Goal: Transaction & Acquisition: Purchase product/service

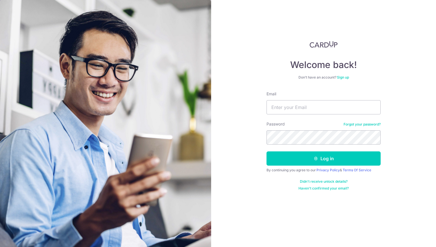
click at [299, 109] on input "Email" at bounding box center [323, 107] width 114 height 14
type input "eila_kr89@hotmail.com"
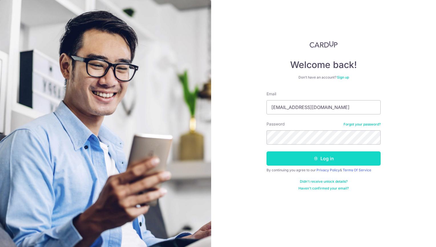
click at [325, 162] on button "Log in" at bounding box center [323, 159] width 114 height 14
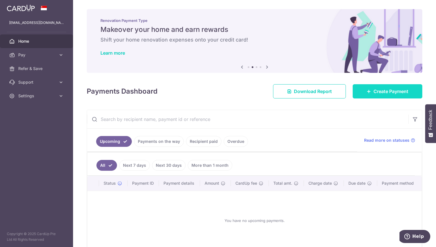
click at [371, 86] on link "Create Payment" at bounding box center [387, 91] width 70 height 14
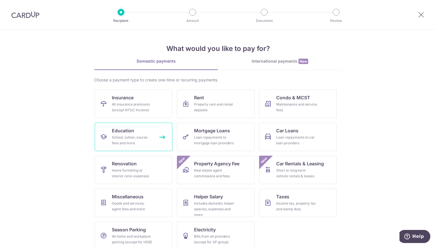
click at [112, 144] on div "School, tuition, course fees and more" at bounding box center [132, 140] width 41 height 11
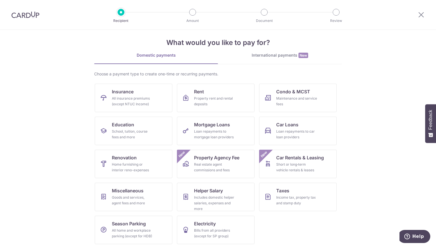
scroll to position [8, 0]
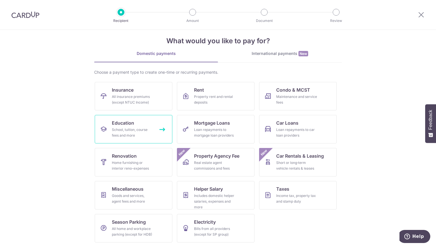
click at [129, 130] on div "School, tuition, course fees and more" at bounding box center [132, 132] width 41 height 11
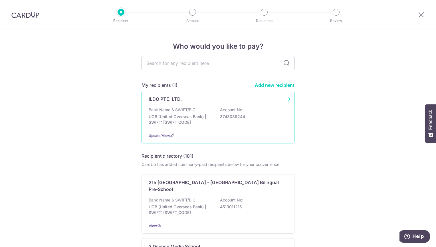
click at [276, 101] on div "ILDO PTE. LTD." at bounding box center [215, 99] width 132 height 7
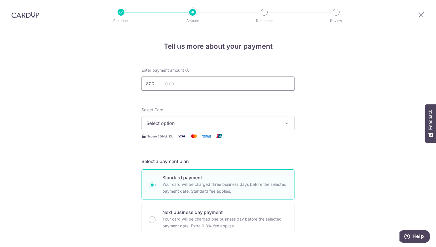
click at [198, 85] on input "text" at bounding box center [217, 84] width 153 height 14
type input "540.00"
click at [177, 123] on span "Select option" at bounding box center [212, 123] width 133 height 7
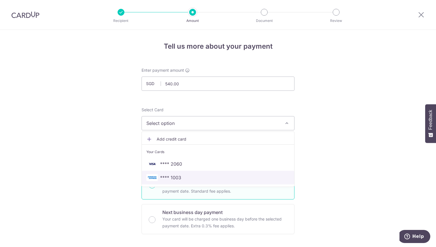
click at [168, 183] on link "**** 1003" at bounding box center [218, 178] width 152 height 14
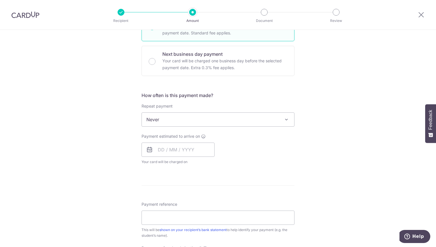
scroll to position [171, 0]
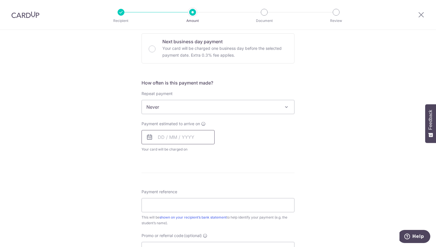
click at [170, 135] on input "text" at bounding box center [177, 137] width 73 height 14
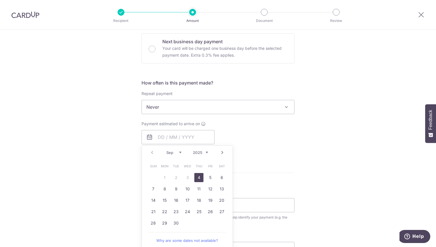
click at [197, 179] on link "4" at bounding box center [198, 177] width 9 height 9
type input "[DATE]"
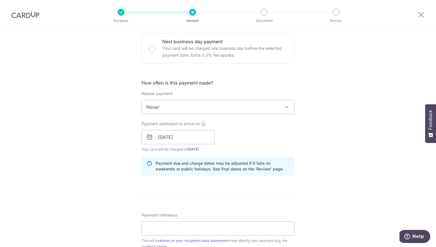
click at [348, 138] on div "Tell us more about your payment Enter payment amount SGD 540.00 540.00 Select C…" at bounding box center [218, 128] width 436 height 539
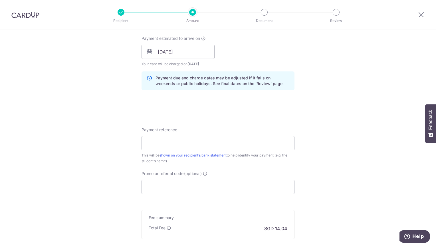
scroll to position [285, 0]
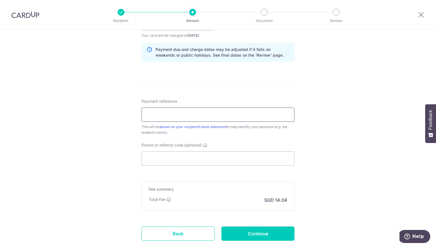
drag, startPoint x: 250, startPoint y: 113, endPoint x: 288, endPoint y: 113, distance: 37.9
click at [250, 113] on input "Payment reference" at bounding box center [217, 115] width 153 height 14
type input "[PERSON_NAME] [PERSON_NAME]"
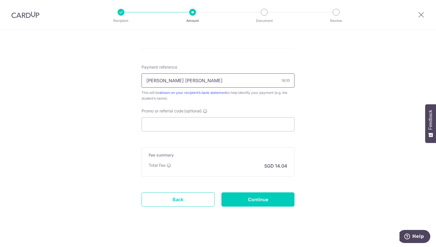
scroll to position [322, 0]
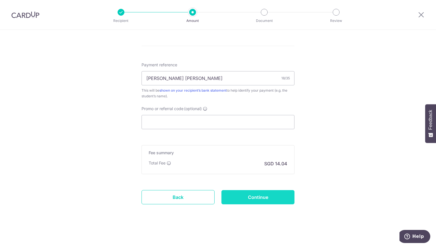
click at [255, 200] on input "Continue" at bounding box center [257, 197] width 73 height 14
type input "Create Schedule"
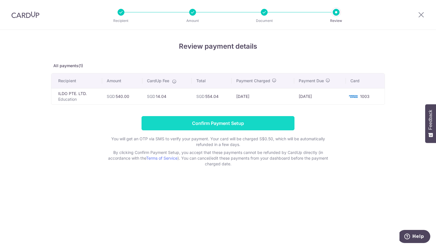
click at [243, 126] on input "Confirm Payment Setup" at bounding box center [217, 123] width 153 height 14
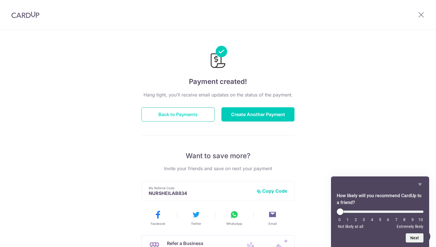
click at [166, 115] on button "Back to Payments" at bounding box center [177, 114] width 73 height 14
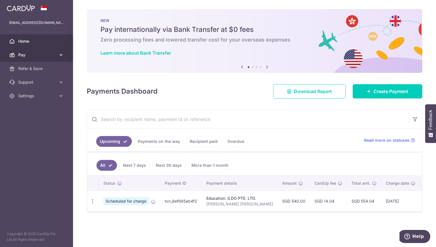
click at [58, 54] on link "Pay" at bounding box center [36, 55] width 73 height 14
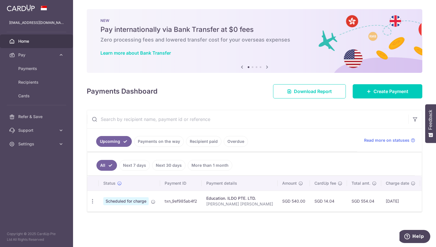
click at [19, 7] on img at bounding box center [21, 8] width 28 height 7
